Goal: Task Accomplishment & Management: Complete application form

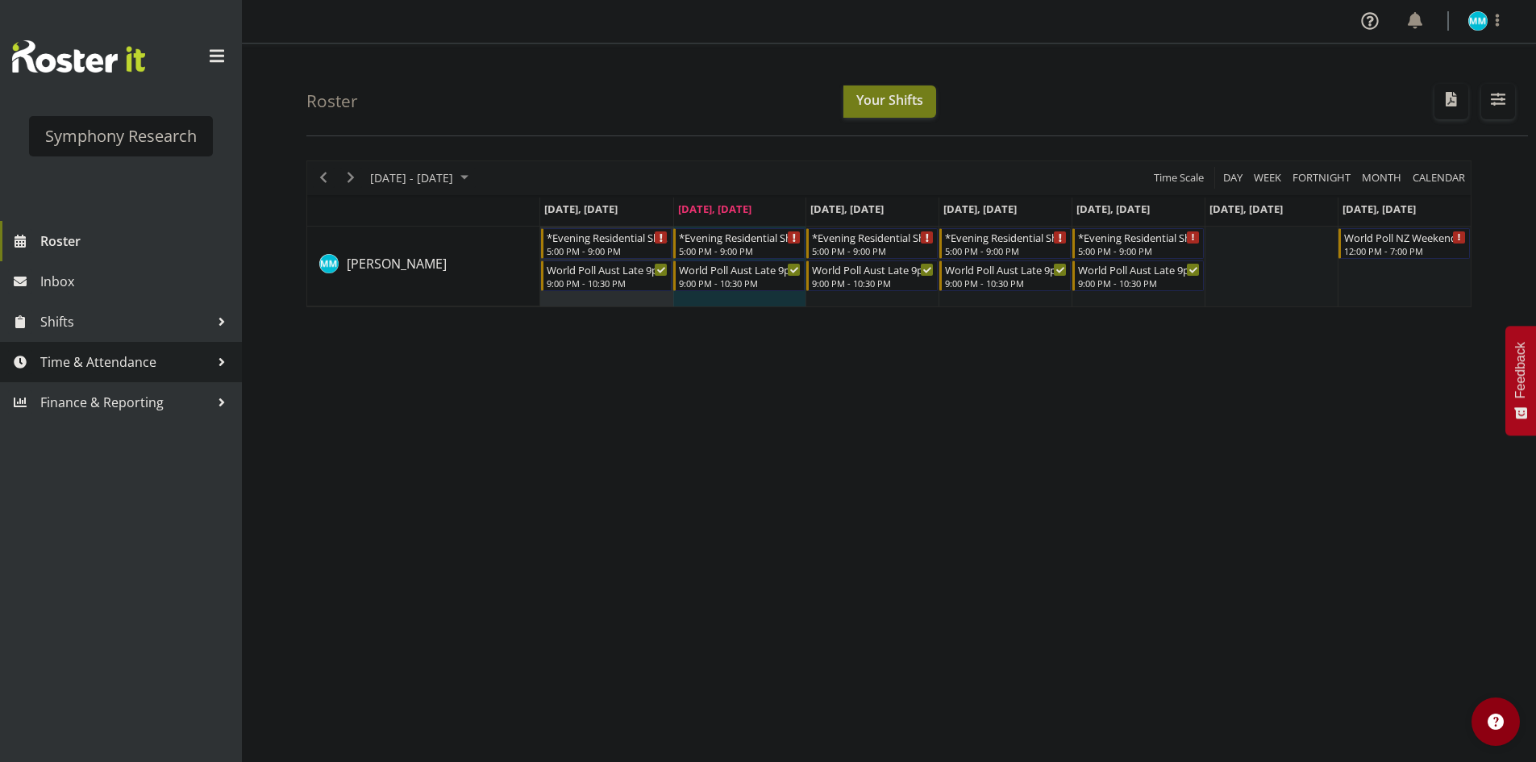
click at [140, 364] on span "Time & Attendance" at bounding box center [124, 362] width 169 height 24
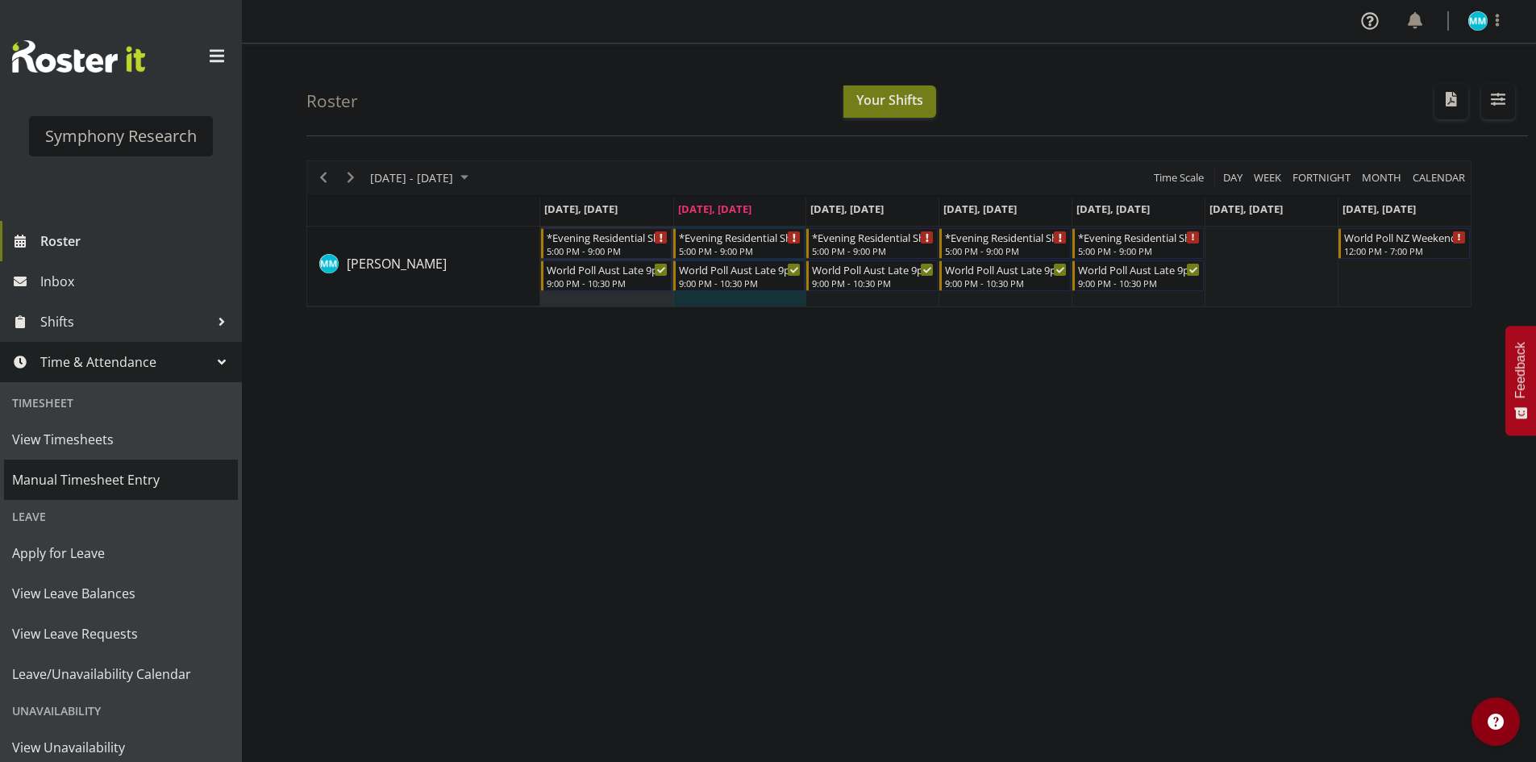
click at [119, 484] on span "Manual Timesheet Entry" at bounding box center [121, 480] width 218 height 24
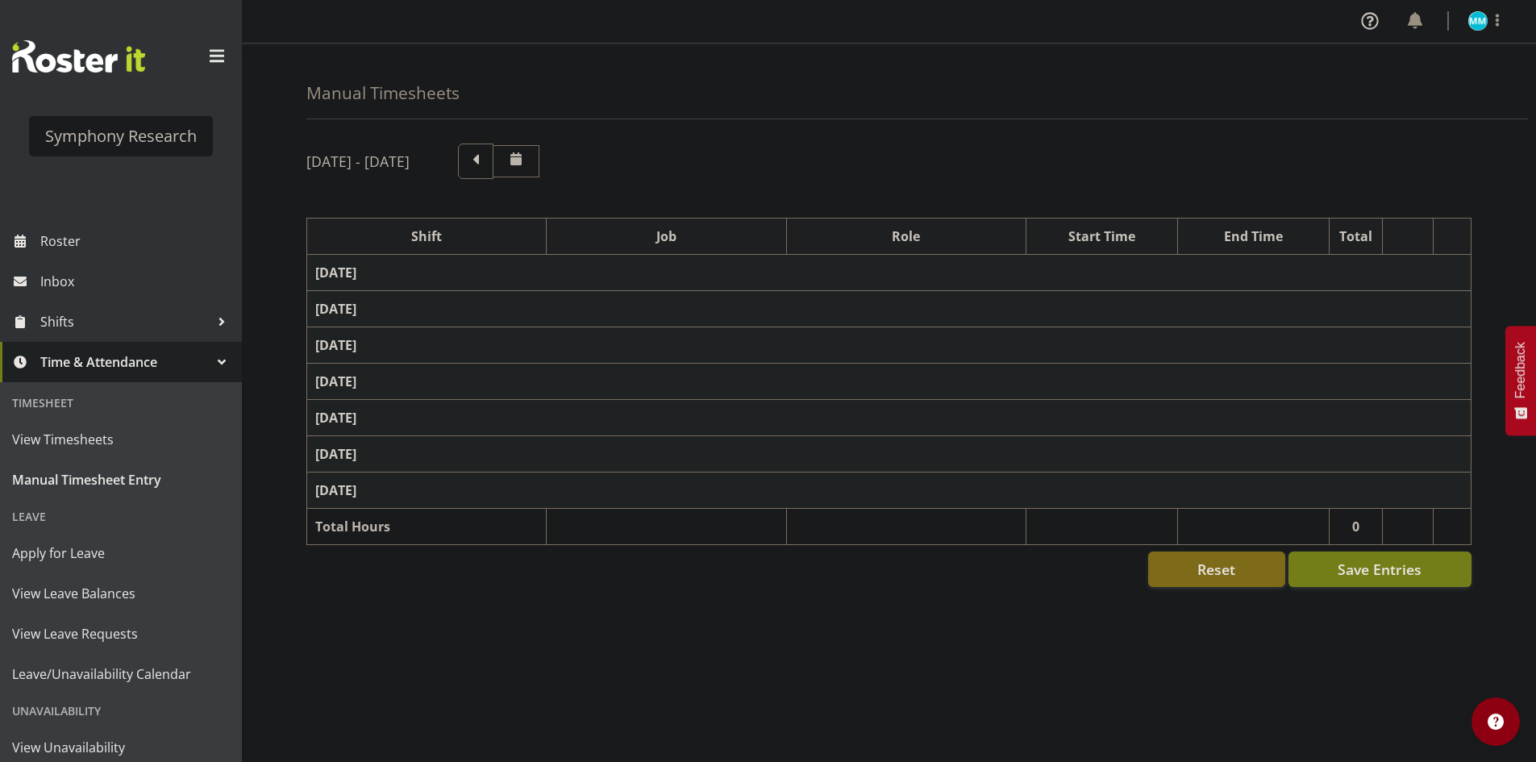
select select "48116"
select select "10633"
select select "47"
select select "57511"
select select "10499"
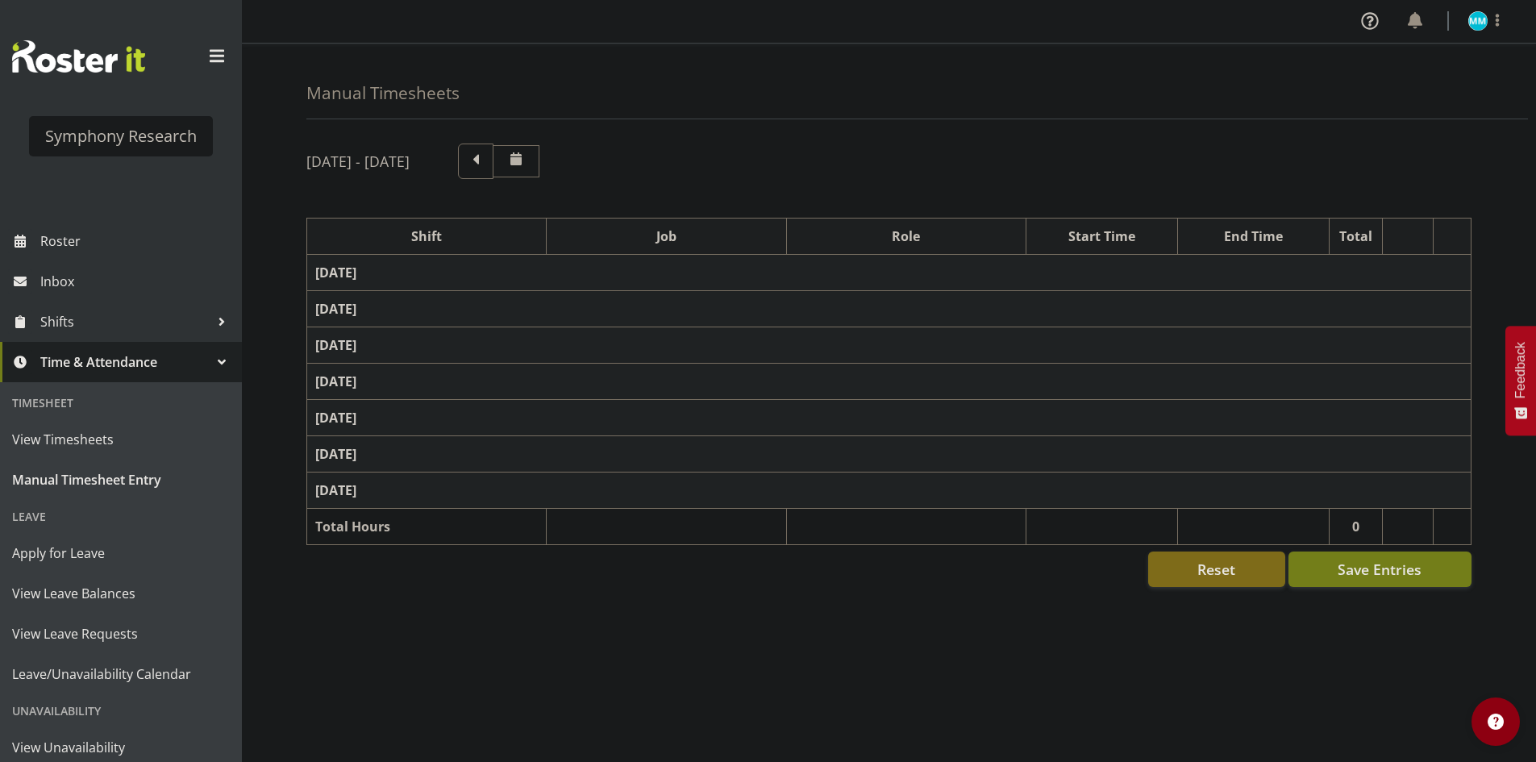
select select "47"
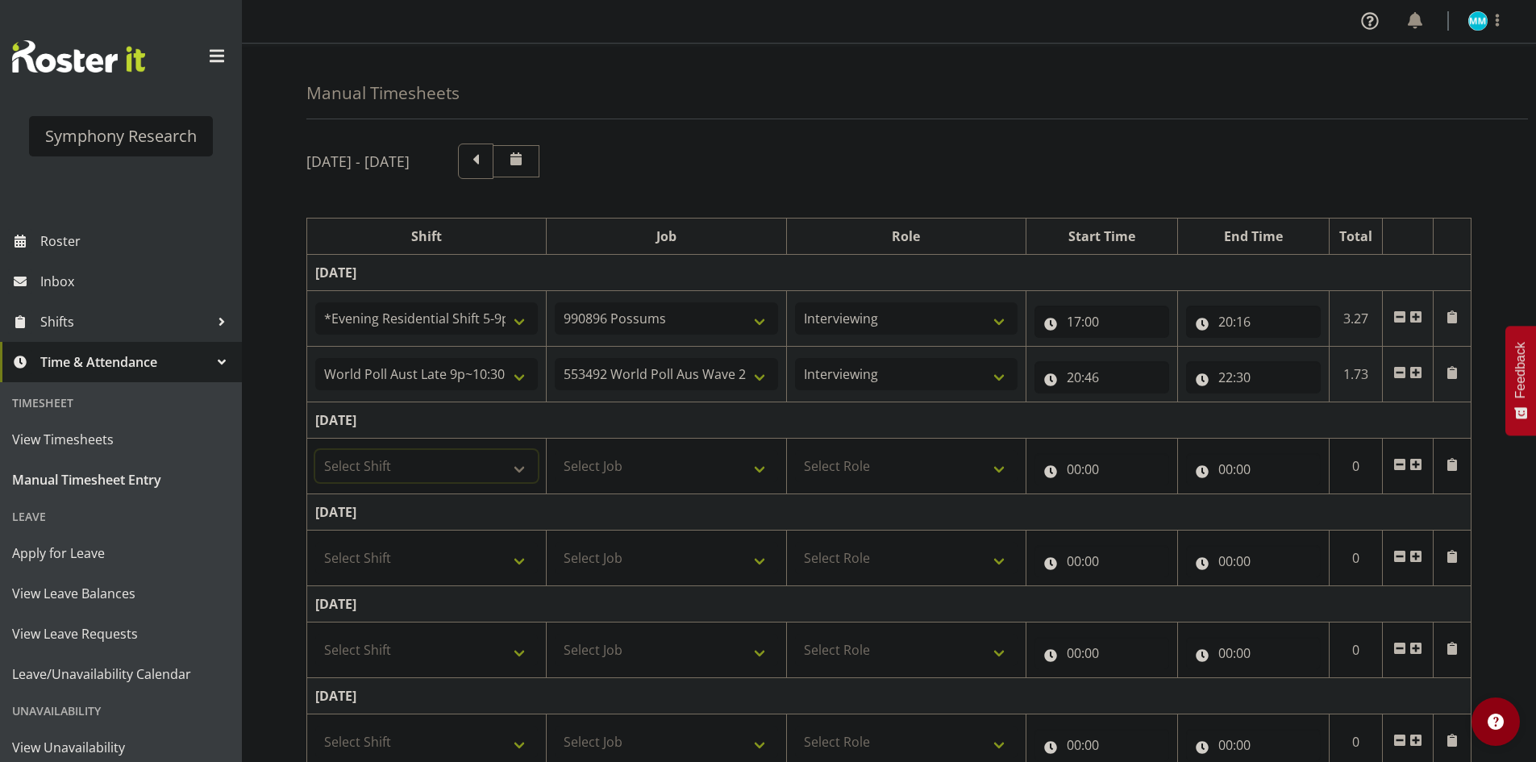
click at [398, 464] on select "Select Shift !!Weekend Residential (Roster IT Shift Label) *Business 9/10am ~ 4…" at bounding box center [426, 466] width 223 height 32
select select "48116"
click at [315, 450] on select "Select Shift !!Weekend Residential (Roster IT Shift Label) *Business 9/10am ~ 4…" at bounding box center [426, 466] width 223 height 32
click at [647, 475] on select "Select Job 550060 IF Admin 553492 World Poll Aus Wave 2 Main 2025 553493 World …" at bounding box center [666, 466] width 223 height 32
select select "10633"
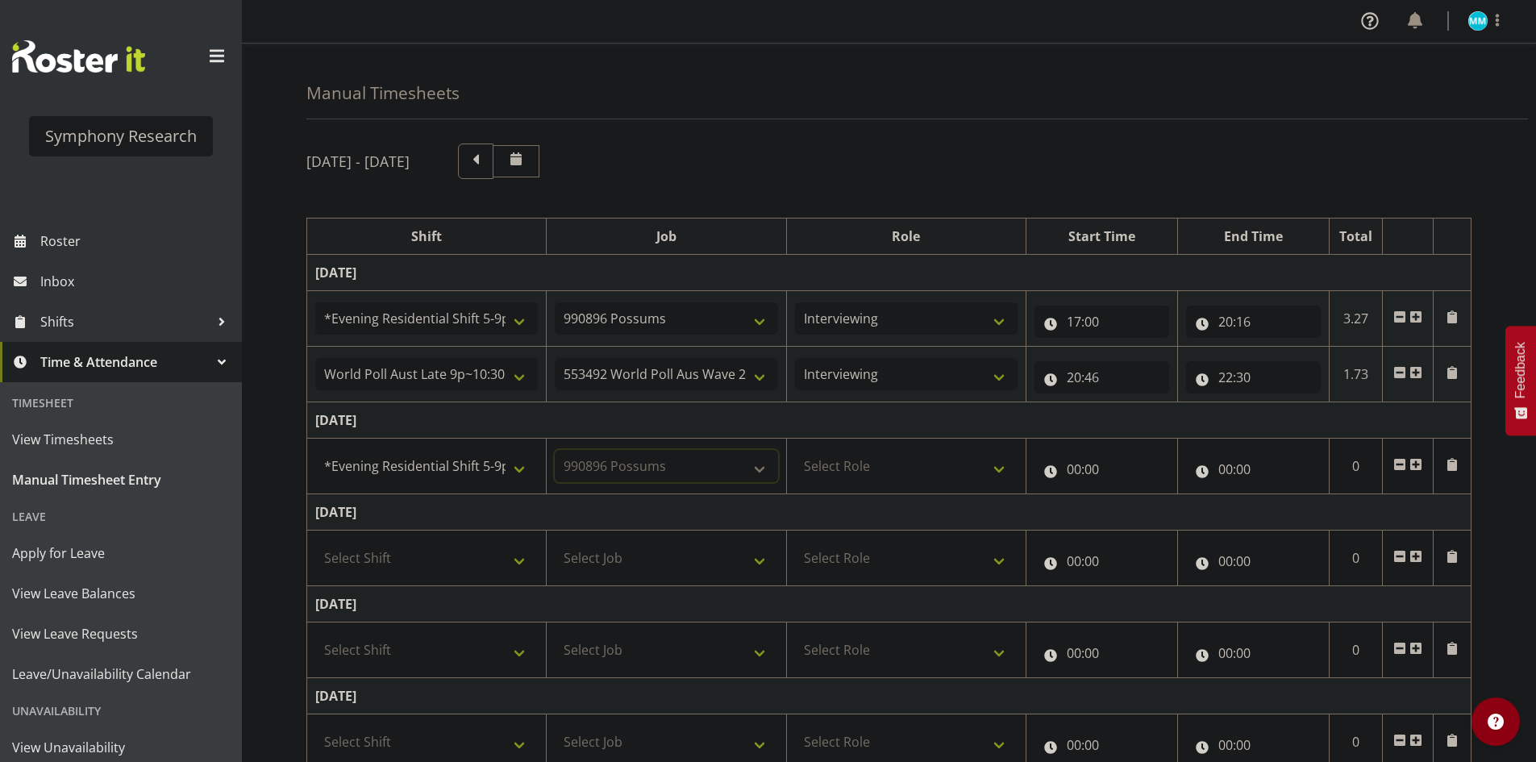
click at [555, 450] on select "Select Job 550060 IF Admin 553492 World Poll Aus Wave 2 Main 2025 553493 World …" at bounding box center [666, 466] width 223 height 32
click at [885, 486] on td "Select Role Briefing Interviewing" at bounding box center [905, 467] width 239 height 56
click at [909, 464] on select "Select Role Briefing Interviewing" at bounding box center [906, 466] width 223 height 32
select select "47"
click at [795, 450] on select "Select Role Briefing Interviewing" at bounding box center [906, 466] width 223 height 32
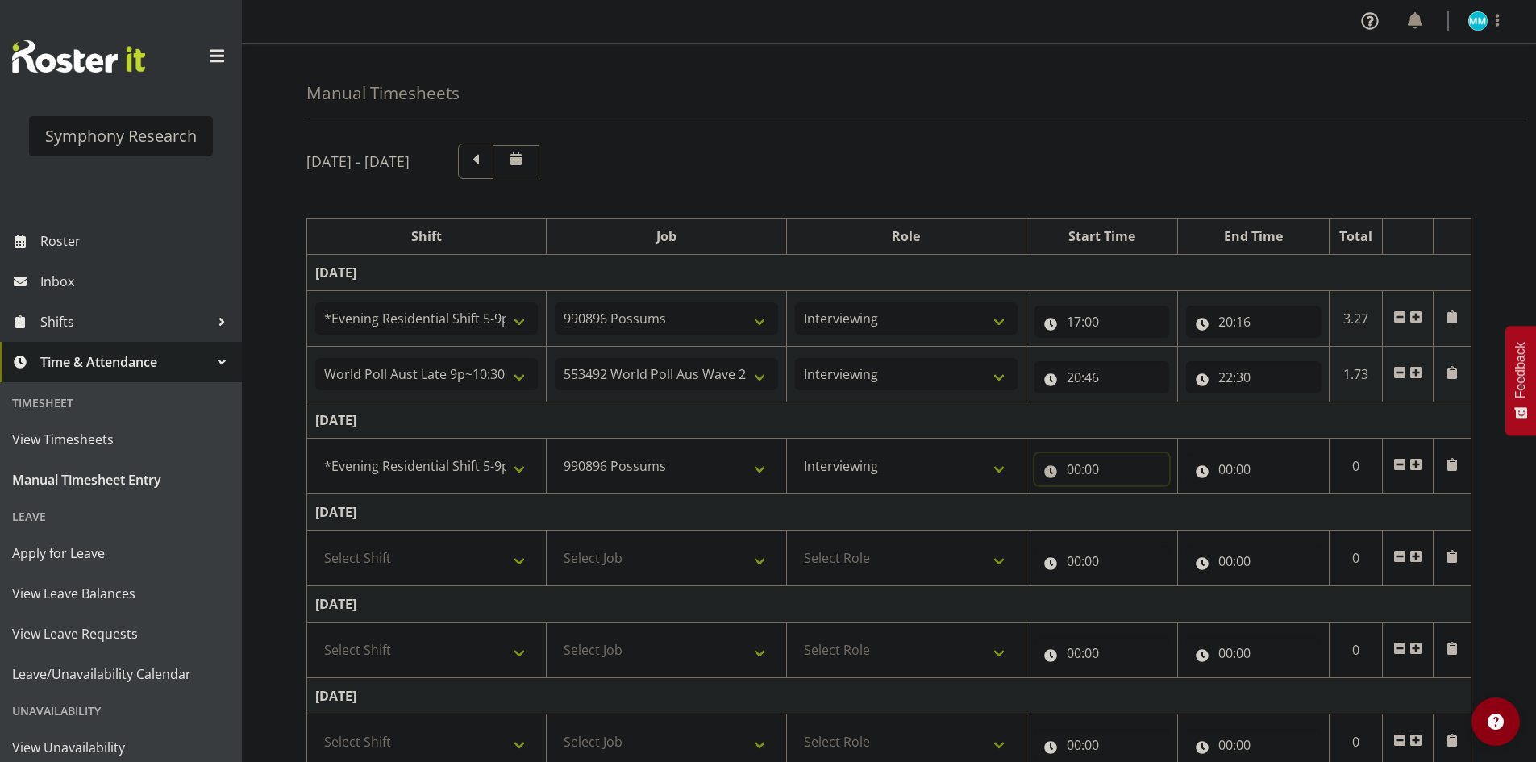
click at [1076, 472] on input "00:00" at bounding box center [1101, 469] width 135 height 32
click at [1146, 515] on select "00 01 02 03 04 05 06 07 08 09 10 11 12 13 14 15 16 17 18 19 20 21 22 23" at bounding box center [1144, 511] width 36 height 32
select select "17"
click at [1126, 495] on select "00 01 02 03 04 05 06 07 08 09 10 11 12 13 14 15 16 17 18 19 20 21 22 23" at bounding box center [1144, 511] width 36 height 32
type input "17:00"
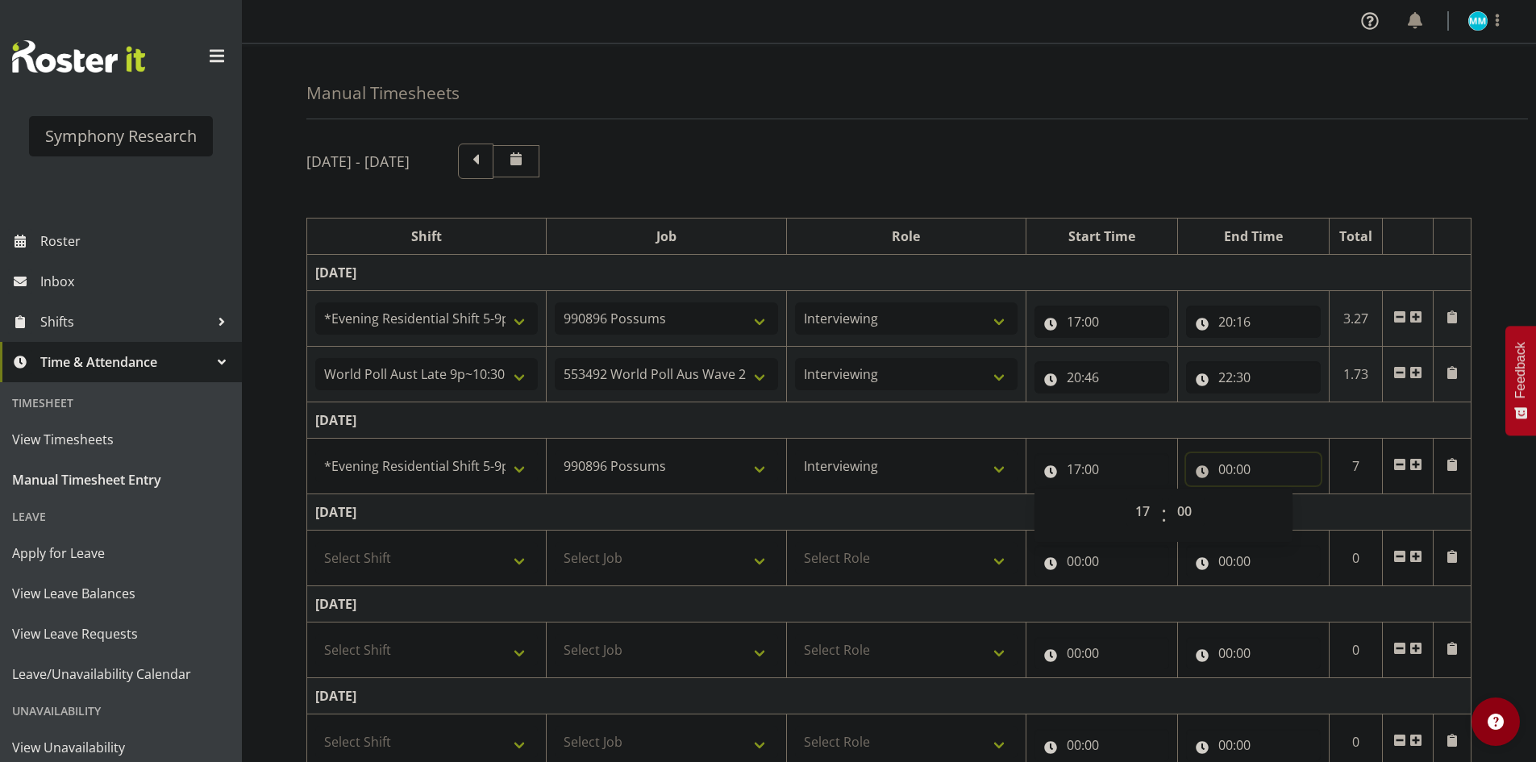
click at [1236, 470] on input "00:00" at bounding box center [1253, 469] width 135 height 32
click at [1304, 511] on select "00 01 02 03 04 05 06 07 08 09 10 11 12 13 14 15 16 17 18 19 20 21 22 23" at bounding box center [1296, 511] width 36 height 32
select select "20"
click at [1278, 495] on select "00 01 02 03 04 05 06 07 08 09 10 11 12 13 14 15 16 17 18 19 20 21 22 23" at bounding box center [1296, 511] width 36 height 32
type input "20:00"
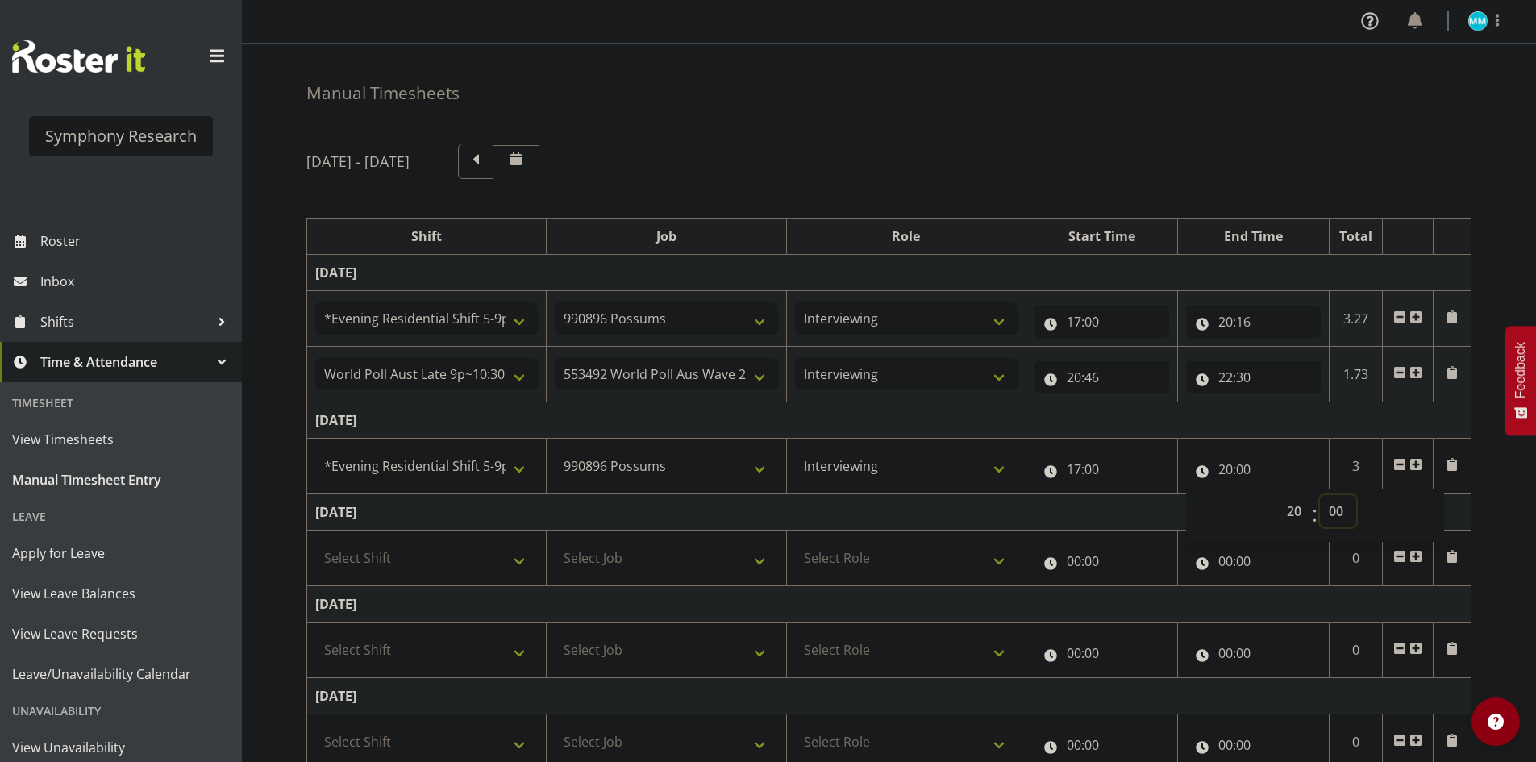
click at [1333, 510] on select "00 01 02 03 04 05 06 07 08 09 10 11 12 13 14 15 16 17 18 19 20 21 22 23 24 25 2…" at bounding box center [1338, 511] width 36 height 32
select select "12"
click at [1320, 495] on select "00 01 02 03 04 05 06 07 08 09 10 11 12 13 14 15 16 17 18 19 20 21 22 23 24 25 2…" at bounding box center [1338, 511] width 36 height 32
type input "20:12"
click at [1289, 413] on td "[DATE]" at bounding box center [889, 420] width 1164 height 36
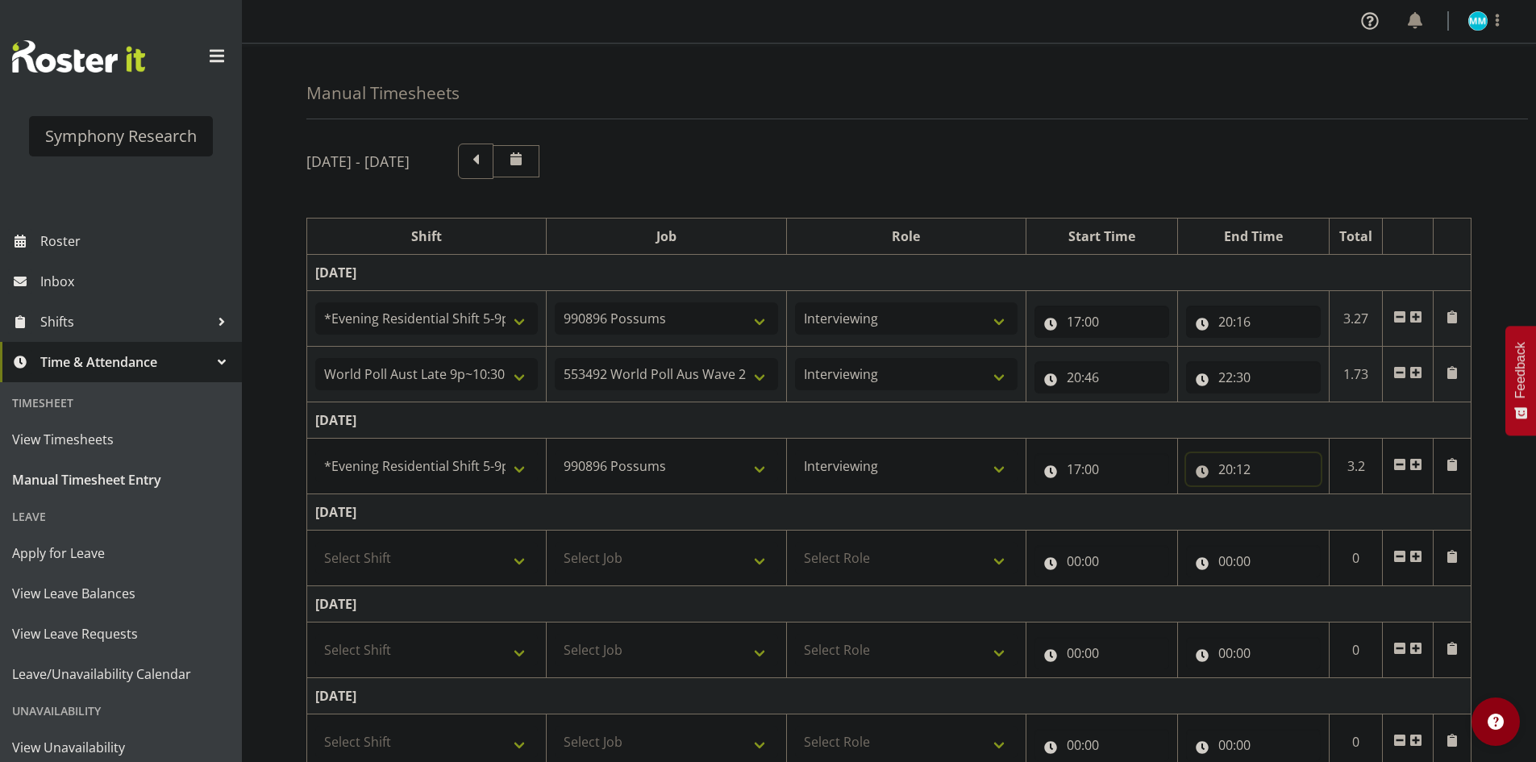
click at [1234, 469] on input "20:12" at bounding box center [1253, 469] width 135 height 32
click at [1333, 514] on select "00 01 02 03 04 05 06 07 08 09 10 11 12 13 14 15 16 17 18 19 20 21 22 23 24 25 2…" at bounding box center [1338, 511] width 36 height 32
select select "14"
click at [1320, 495] on select "00 01 02 03 04 05 06 07 08 09 10 11 12 13 14 15 16 17 18 19 20 21 22 23 24 25 2…" at bounding box center [1338, 511] width 36 height 32
type input "20:14"
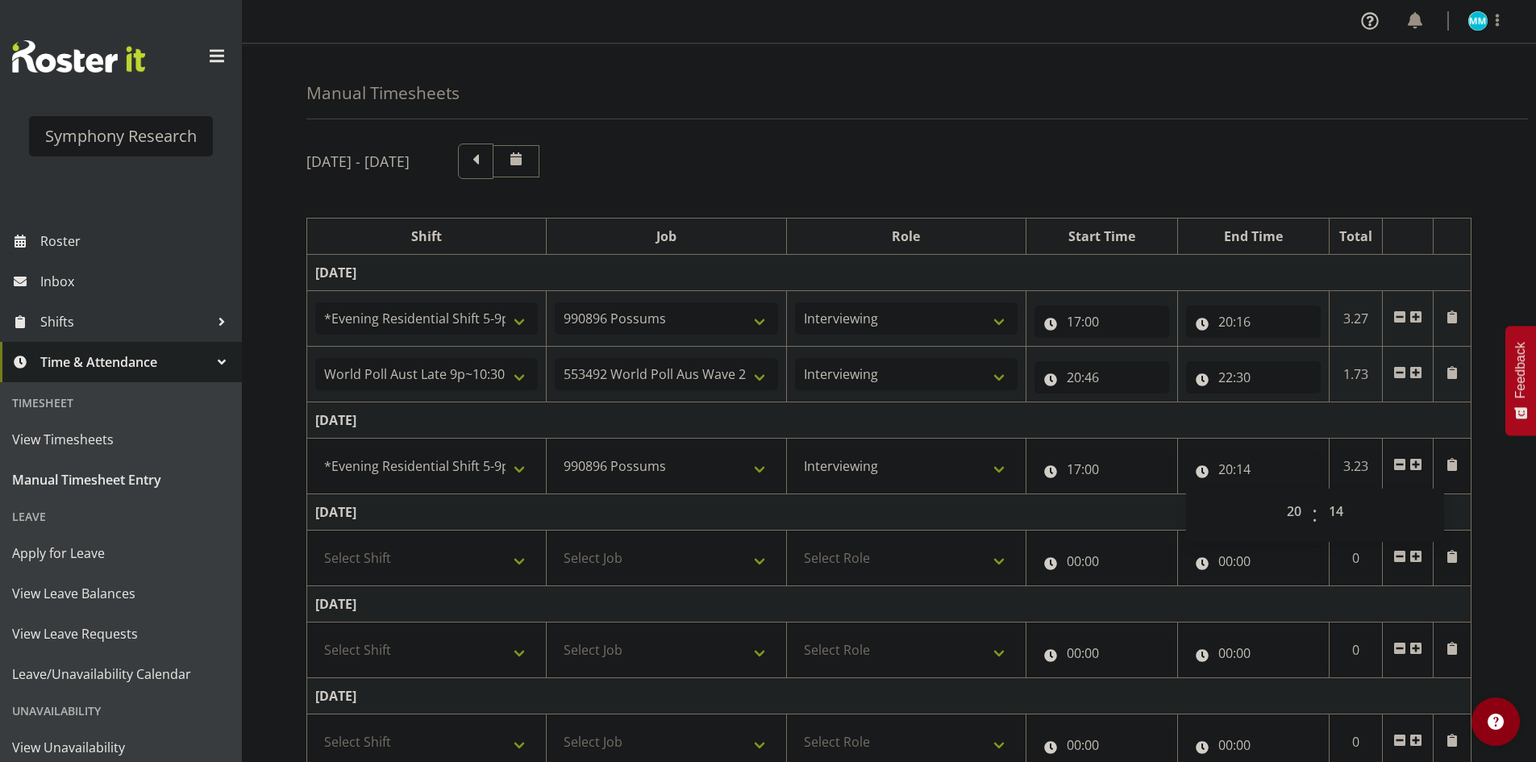
click at [1329, 421] on td "[DATE]" at bounding box center [889, 420] width 1164 height 36
click at [1415, 463] on span at bounding box center [1415, 464] width 13 height 13
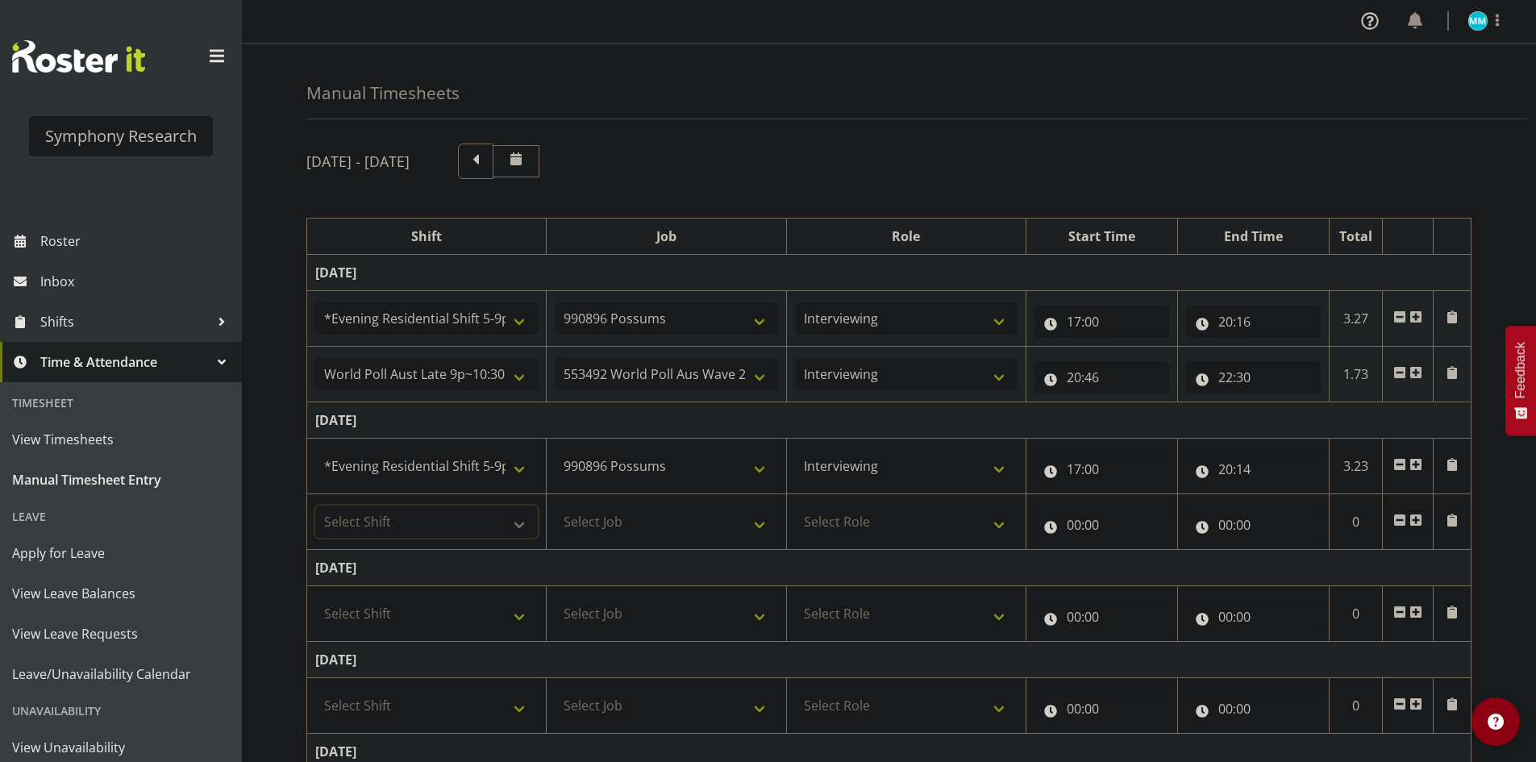
click at [475, 516] on select "Select Shift !!Weekend Residential (Roster IT Shift Label) *Business 9/10am ~ 4…" at bounding box center [426, 522] width 223 height 32
click at [315, 506] on select "Select Shift !!Weekend Residential (Roster IT Shift Label) *Business 9/10am ~ 4…" at bounding box center [426, 522] width 223 height 32
click at [412, 508] on select "!!Weekend Residential (Roster IT Shift Label) *Business 9/10am ~ 4:30pm *Busine…" at bounding box center [426, 522] width 223 height 32
select select "57511"
click at [315, 506] on select "!!Weekend Residential (Roster IT Shift Label) *Business 9/10am ~ 4:30pm *Busine…" at bounding box center [426, 522] width 223 height 32
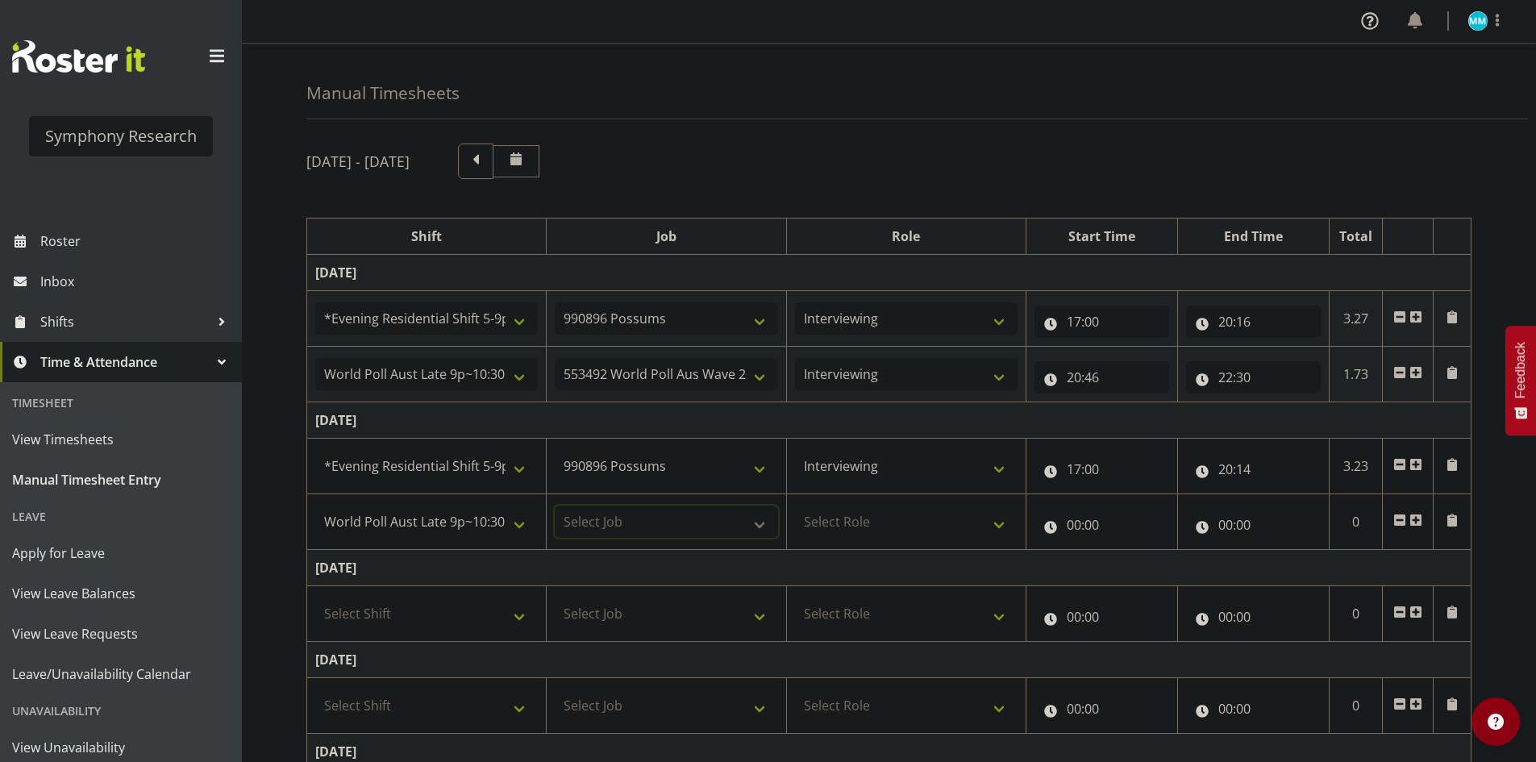
click at [618, 521] on select "Select Job 550060 IF Admin 553492 World Poll Aus Wave 2 Main 2025 553493 World …" at bounding box center [666, 522] width 223 height 32
select select "10499"
click at [555, 506] on select "Select Job 550060 IF Admin 553492 World Poll Aus Wave 2 Main 2025 553493 World …" at bounding box center [666, 522] width 223 height 32
click at [842, 530] on select "Select Role Briefing Interviewing" at bounding box center [906, 522] width 223 height 32
select select "47"
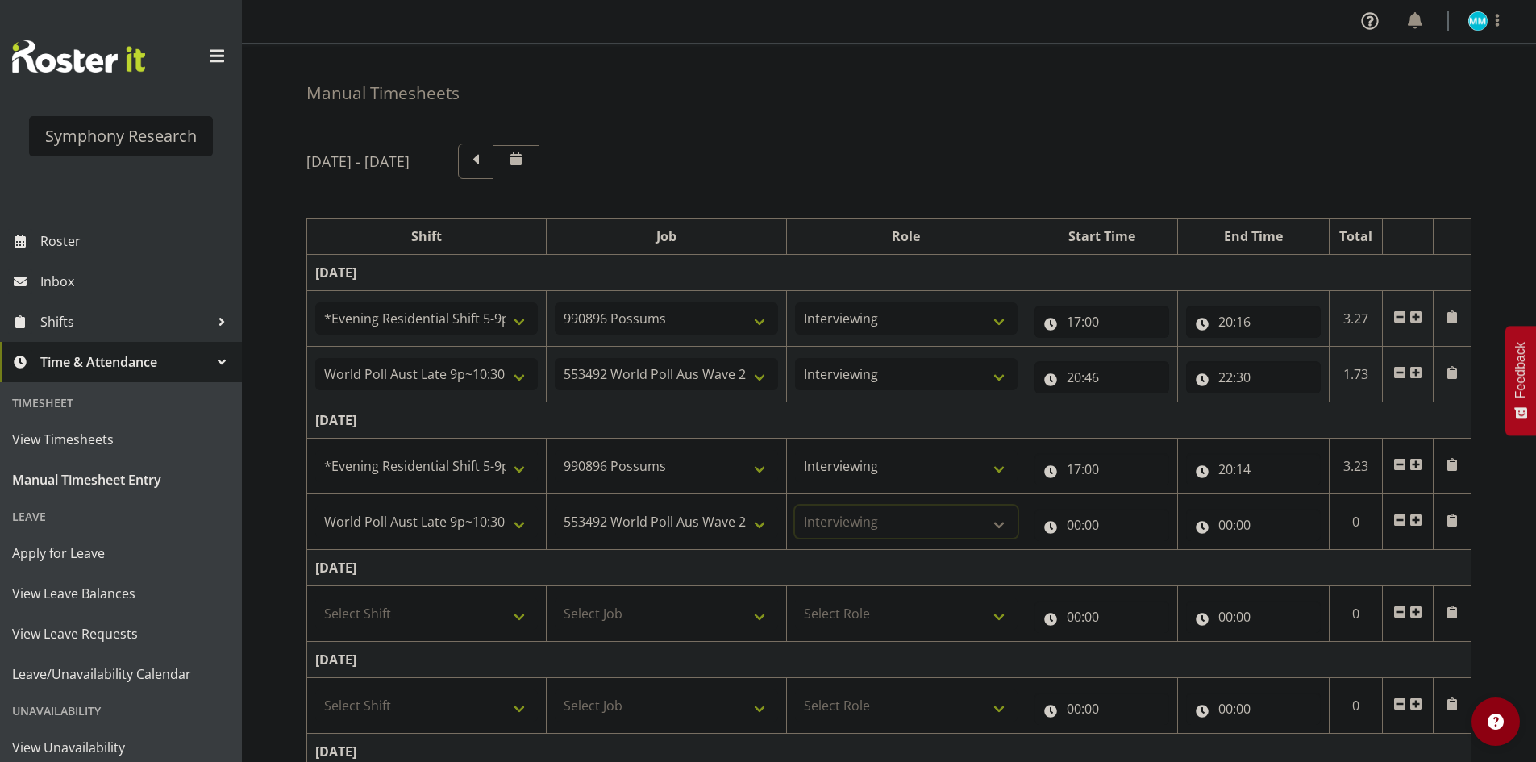
click at [795, 506] on select "Select Role Briefing Interviewing" at bounding box center [906, 522] width 223 height 32
drag, startPoint x: 1088, startPoint y: 518, endPoint x: 1086, endPoint y: 540, distance: 21.8
click at [1086, 519] on input "00:00" at bounding box center [1101, 525] width 135 height 32
click at [1133, 568] on select "00 01 02 03 04 05 06 07 08 09 10 11 12 13 14 15 16 17 18 19 20 21 22 23" at bounding box center [1144, 567] width 36 height 32
select select "20"
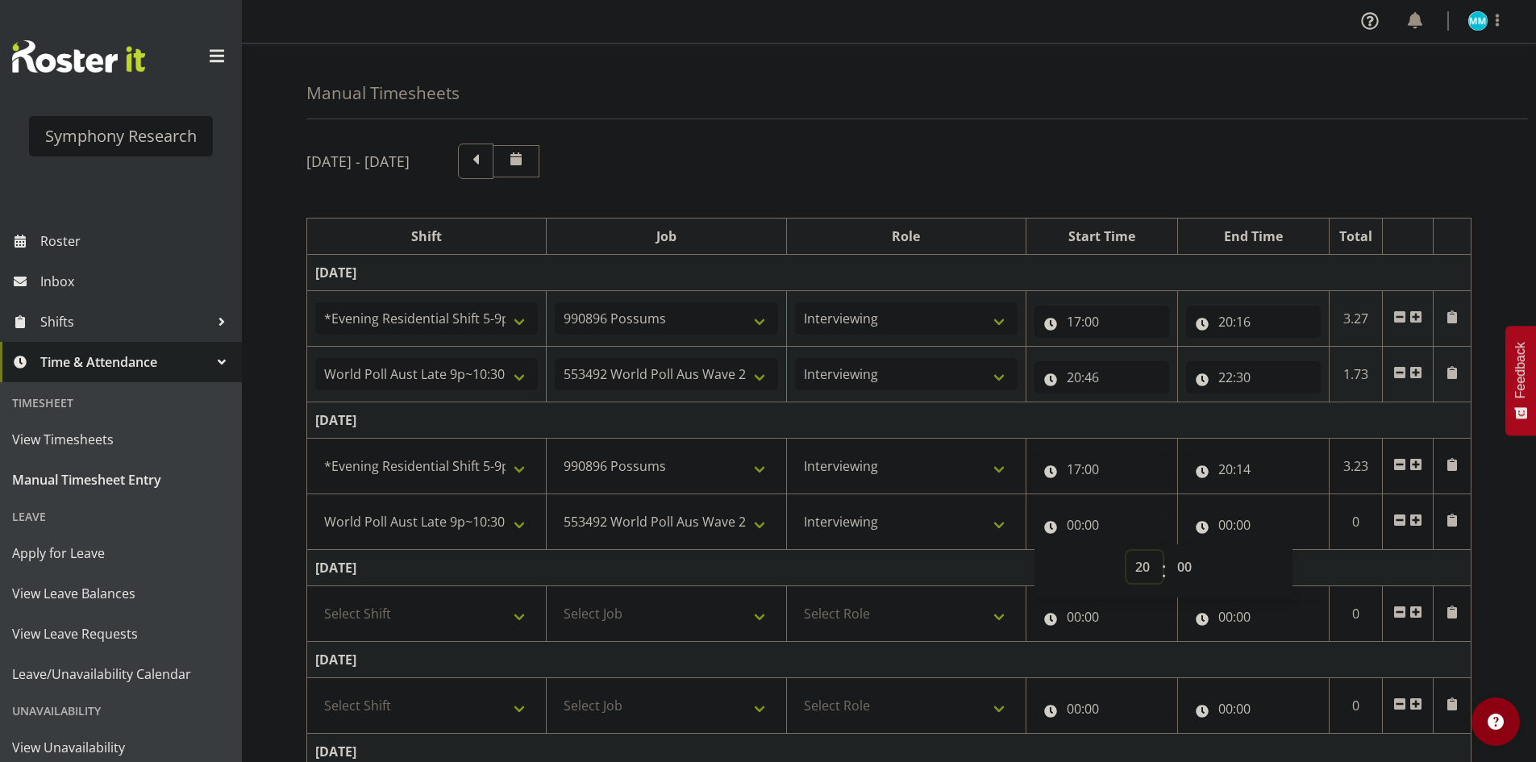
click at [1126, 551] on select "00 01 02 03 04 05 06 07 08 09 10 11 12 13 14 15 16 17 18 19 20 21 22 23" at bounding box center [1144, 567] width 36 height 32
type input "20:00"
click at [1195, 570] on select "00 01 02 03 04 05 06 07 08 09 10 11 12 13 14 15 16 17 18 19 20 21 22 23 24 25 2…" at bounding box center [1186, 567] width 36 height 32
select select "44"
click at [1168, 551] on select "00 01 02 03 04 05 06 07 08 09 10 11 12 13 14 15 16 17 18 19 20 21 22 23 24 25 2…" at bounding box center [1186, 567] width 36 height 32
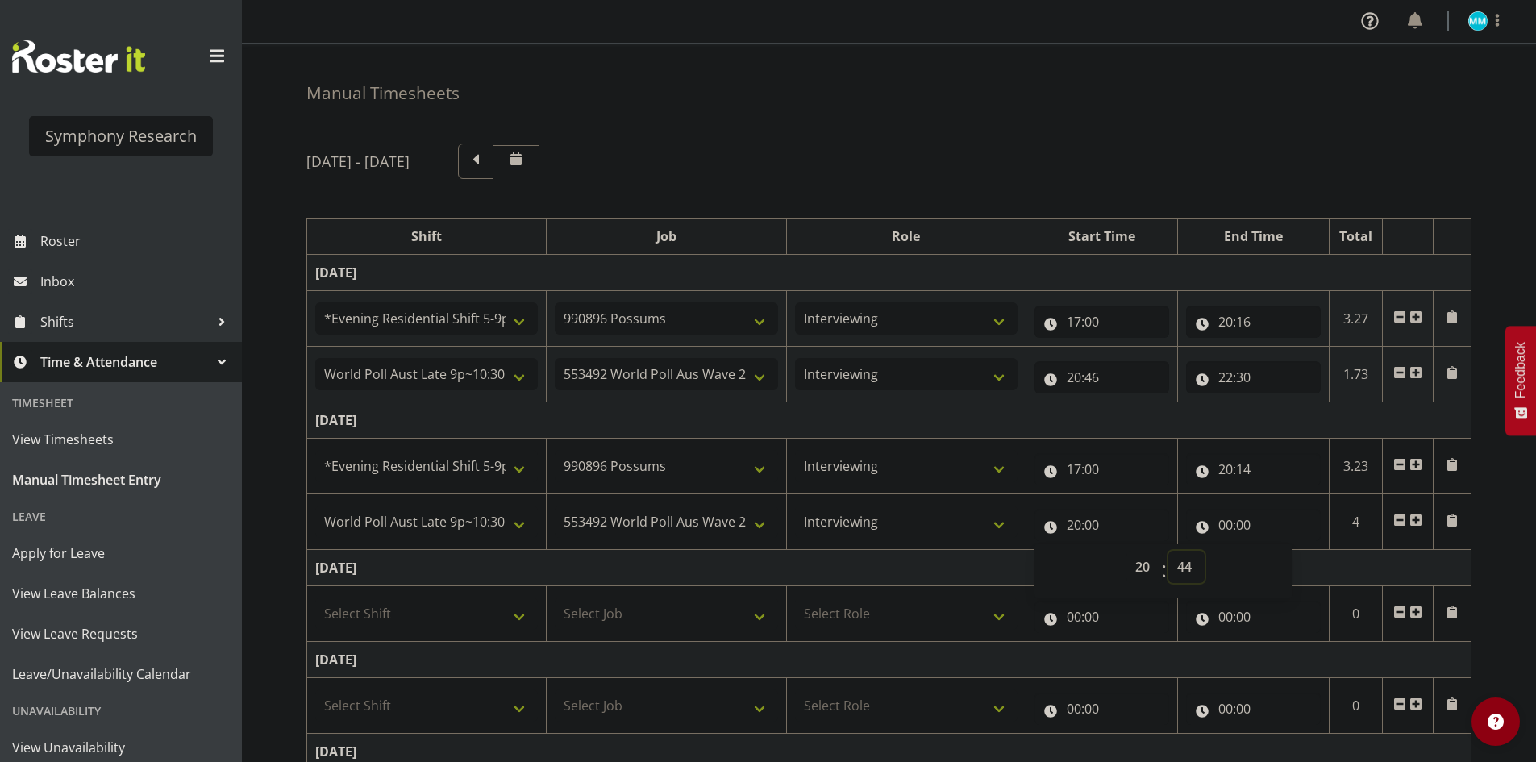
type input "20:44"
click at [1227, 527] on input "00:00" at bounding box center [1253, 525] width 135 height 32
click at [1297, 569] on select "00 01 02 03 04 05 06 07 08 09 10 11 12 13 14 15 16 17 18 19 20 21 22 23" at bounding box center [1296, 567] width 36 height 32
select select "22"
click at [1278, 551] on select "00 01 02 03 04 05 06 07 08 09 10 11 12 13 14 15 16 17 18 19 20 21 22 23" at bounding box center [1296, 567] width 36 height 32
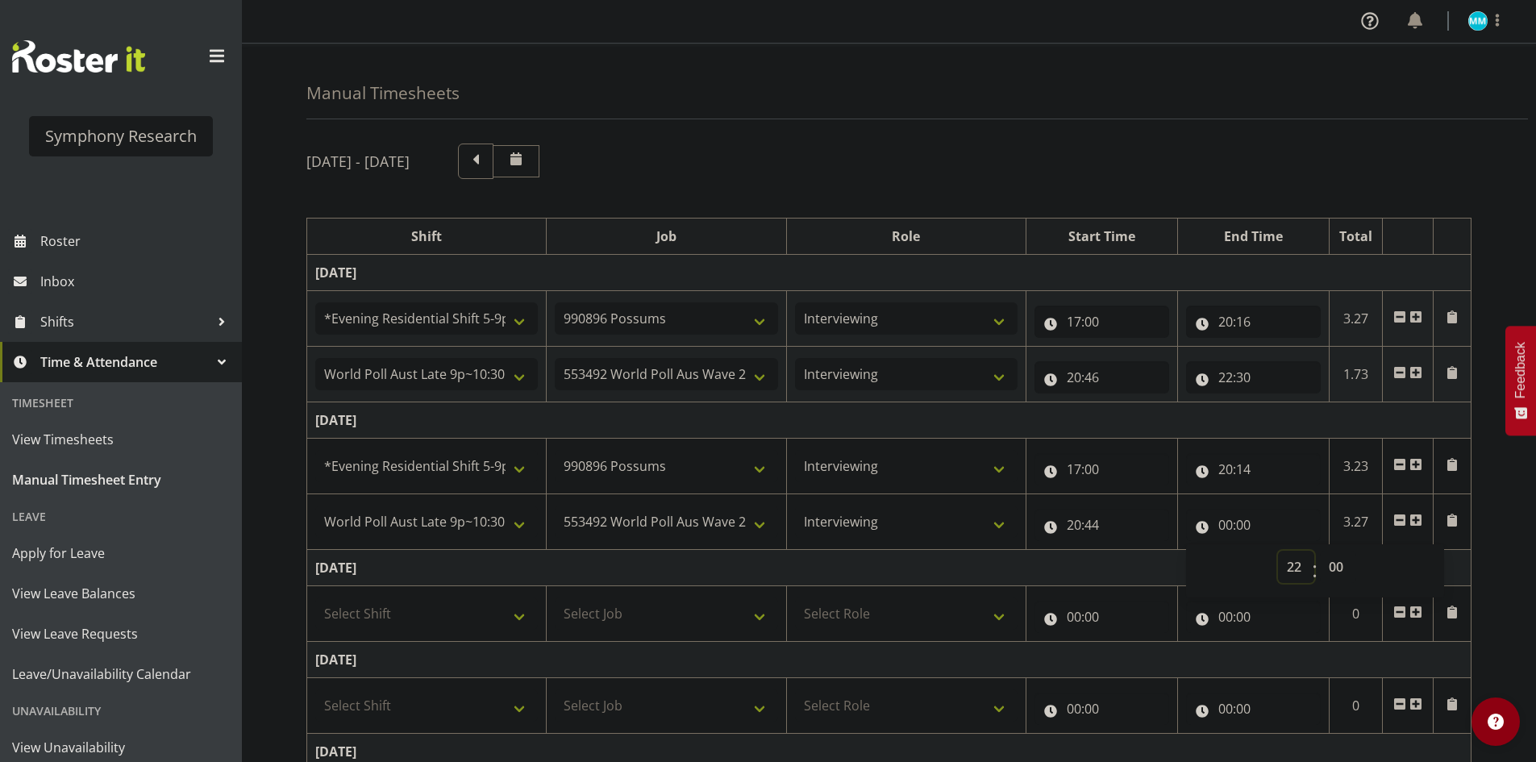
type input "22:00"
click at [1333, 563] on select "00 01 02 03 04 05 06 07 08 09 10 11 12 13 14 15 16 17 18 19 20 21 22 23 24 25 2…" at bounding box center [1338, 567] width 36 height 32
select select "30"
click at [1320, 551] on select "00 01 02 03 04 05 06 07 08 09 10 11 12 13 14 15 16 17 18 19 20 21 22 23 24 25 2…" at bounding box center [1338, 567] width 36 height 32
type input "22:30"
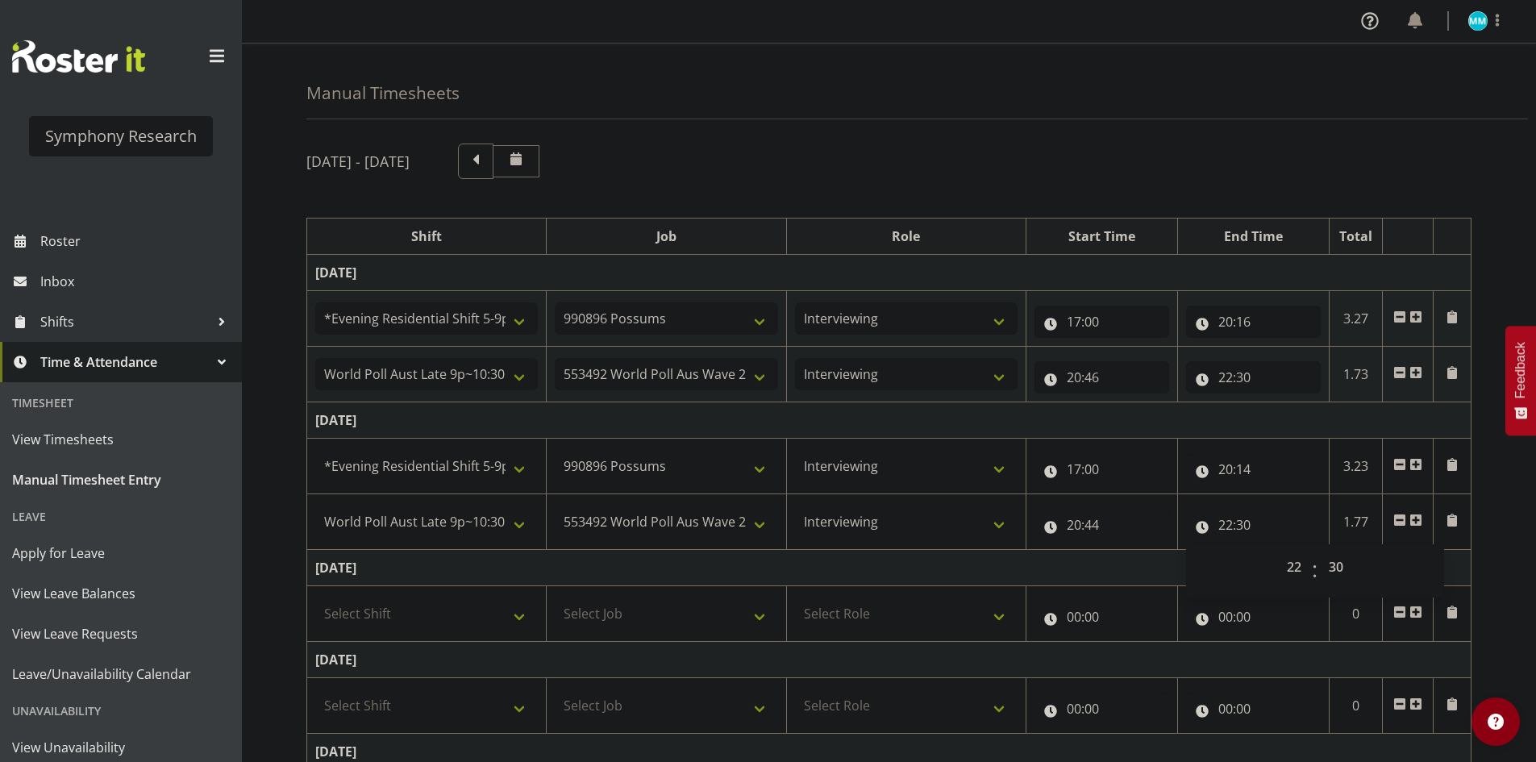
click at [1295, 415] on td "[DATE]" at bounding box center [889, 420] width 1164 height 36
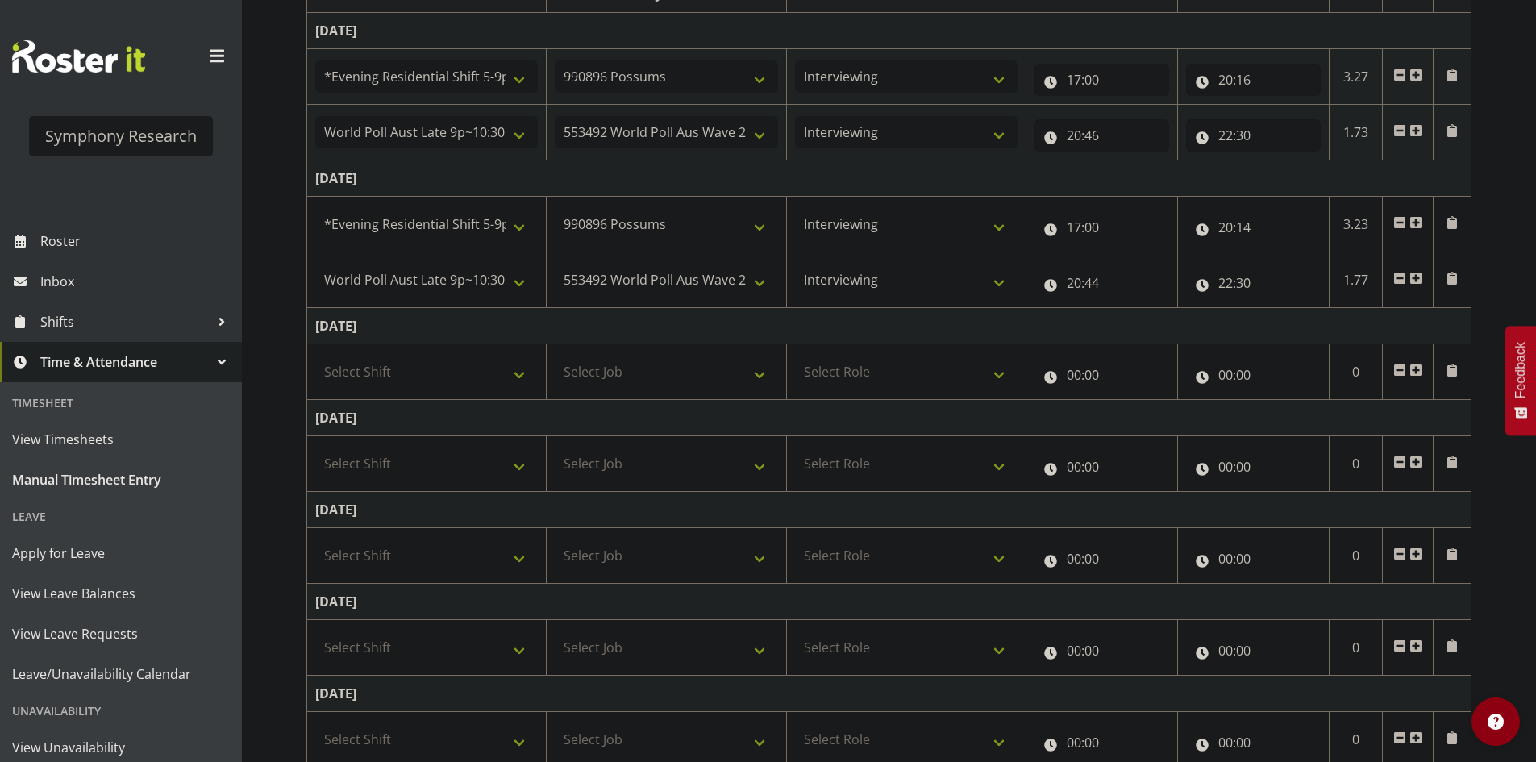
scroll to position [322, 0]
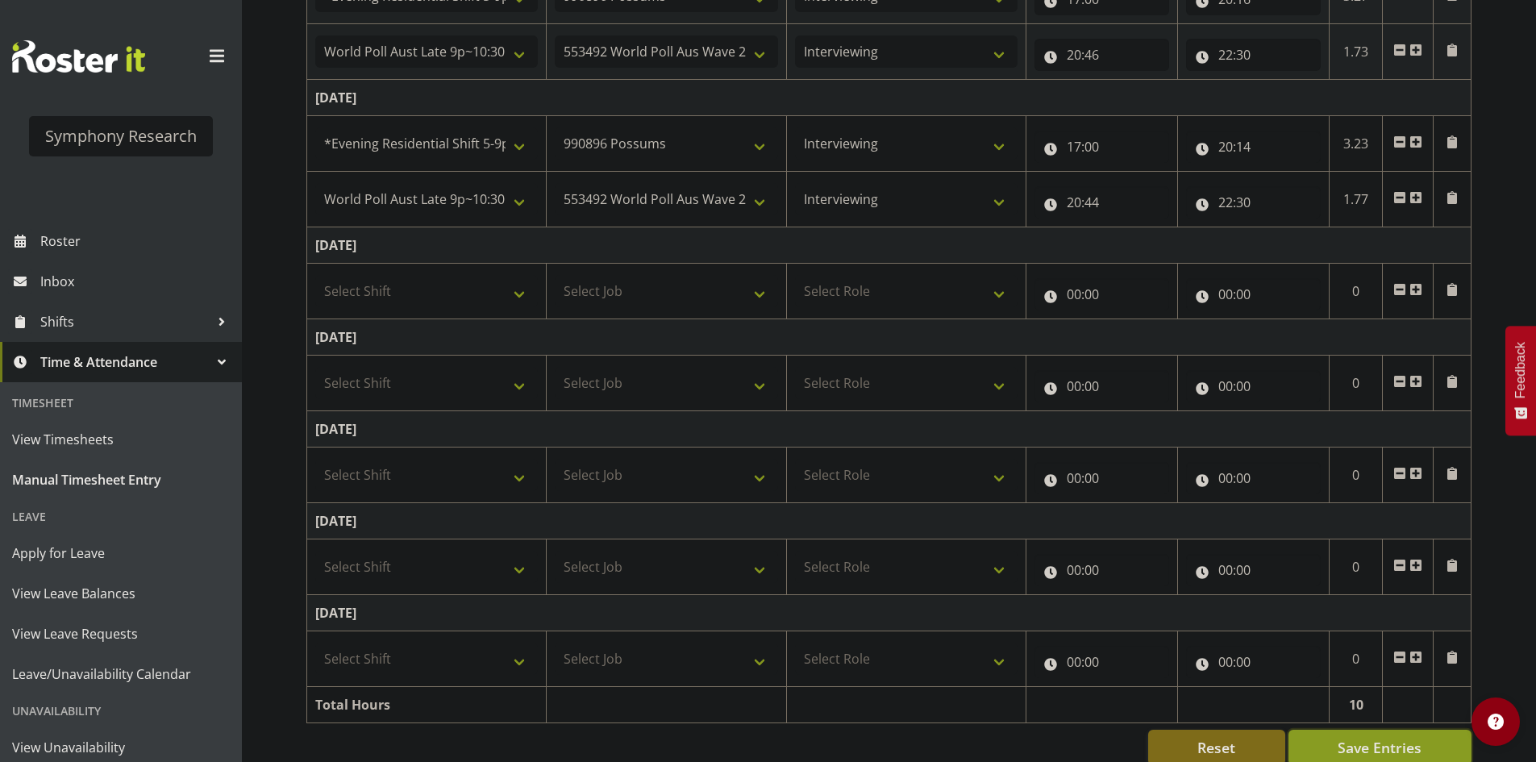
click at [1397, 746] on span "Save Entries" at bounding box center [1380, 747] width 84 height 21
click at [1377, 740] on span "Save Entries" at bounding box center [1380, 747] width 84 height 21
